Goal: Task Accomplishment & Management: Manage account settings

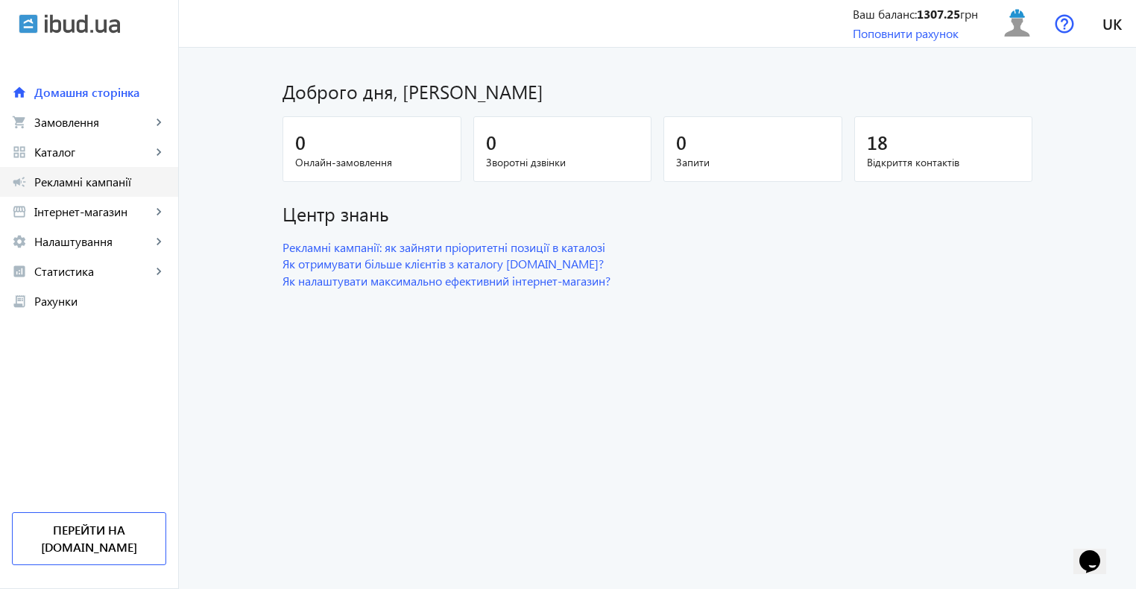
click at [76, 180] on span "Рекламні кампанії" at bounding box center [100, 181] width 132 height 15
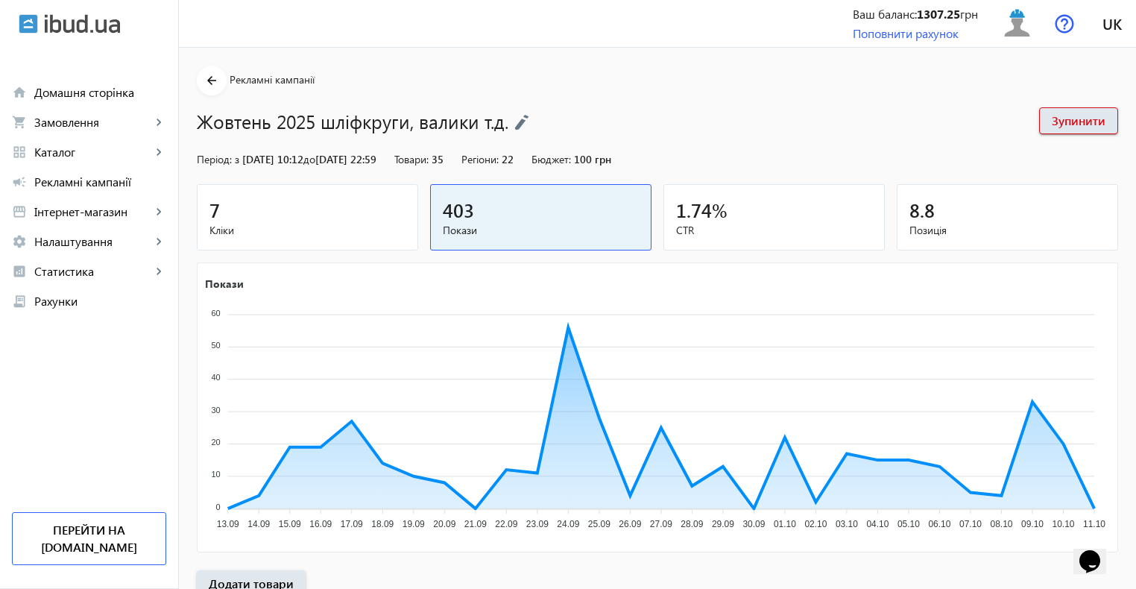
click at [239, 215] on div "7" at bounding box center [307, 210] width 196 height 26
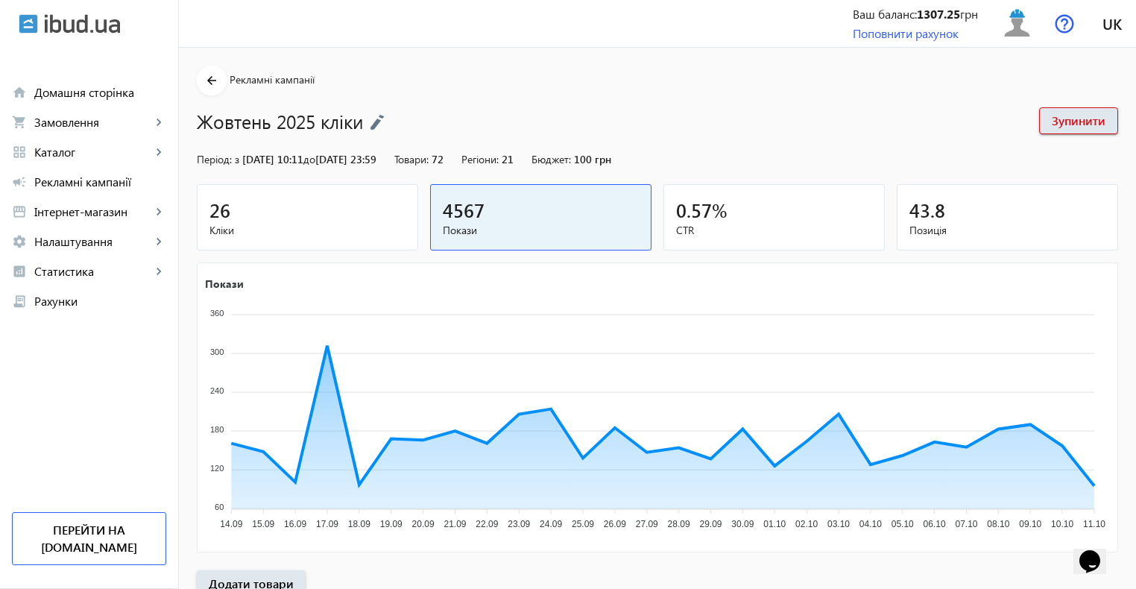
click at [329, 206] on div "26" at bounding box center [307, 210] width 196 height 26
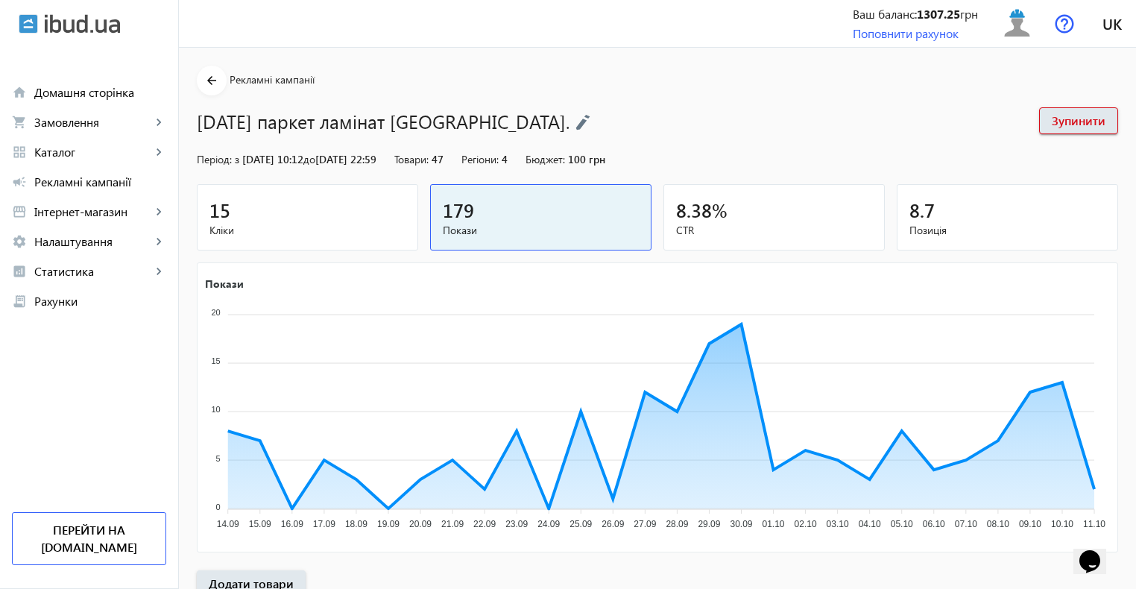
click at [316, 224] on span "Кліки" at bounding box center [307, 230] width 196 height 15
